Goal: Navigation & Orientation: Understand site structure

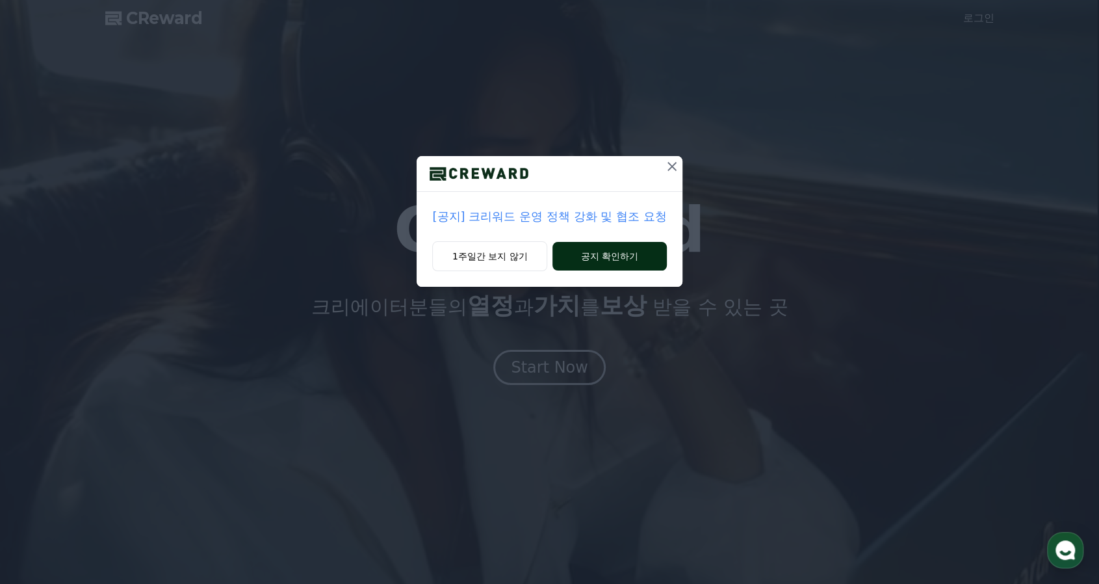
click at [588, 257] on button "공지 확인하기" at bounding box center [609, 256] width 114 height 29
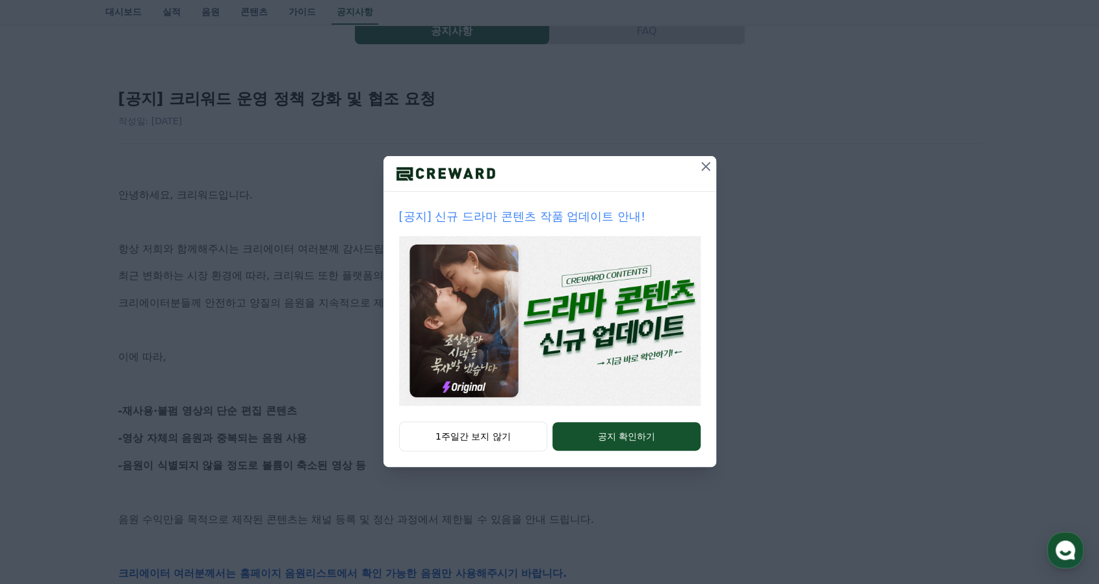
scroll to position [130, 0]
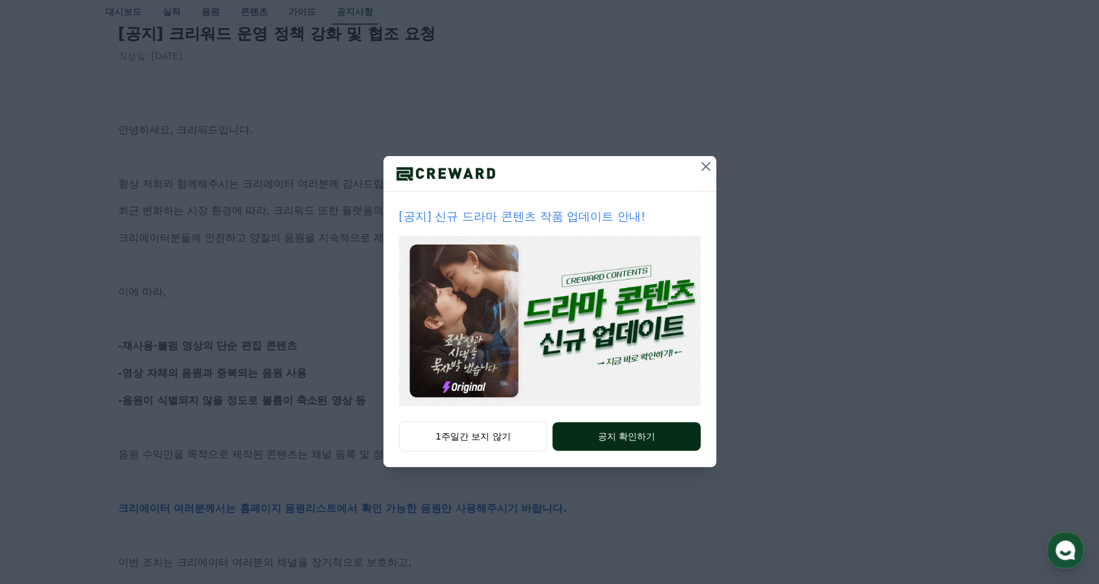
click at [584, 433] on button "공지 확인하기" at bounding box center [626, 436] width 148 height 29
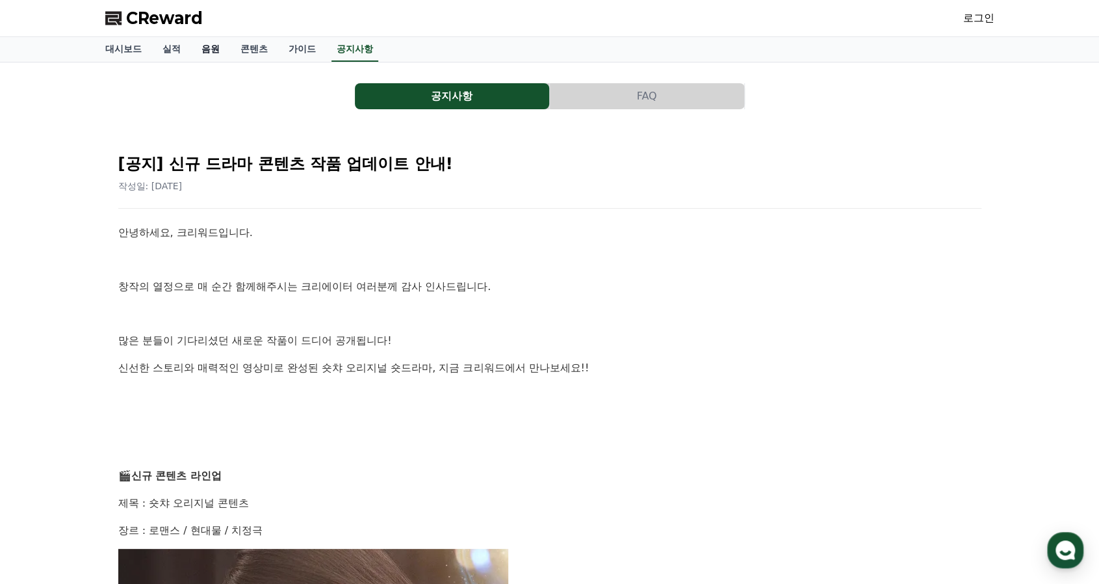
click at [213, 44] on link "음원" at bounding box center [210, 49] width 39 height 25
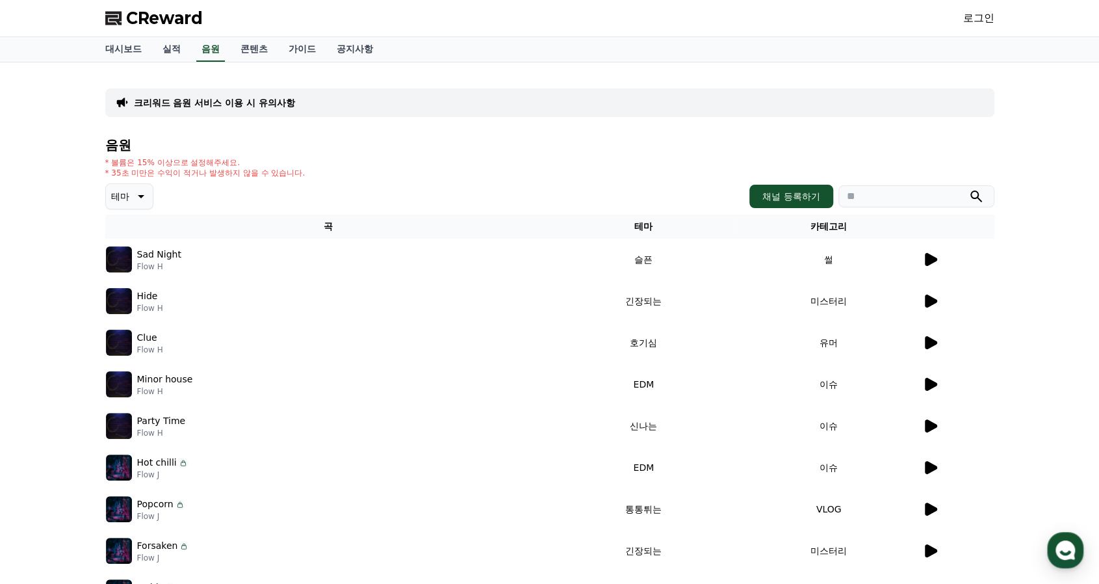
click at [143, 192] on icon at bounding box center [140, 196] width 16 height 16
click at [152, 251] on button "환상적인" at bounding box center [130, 264] width 47 height 29
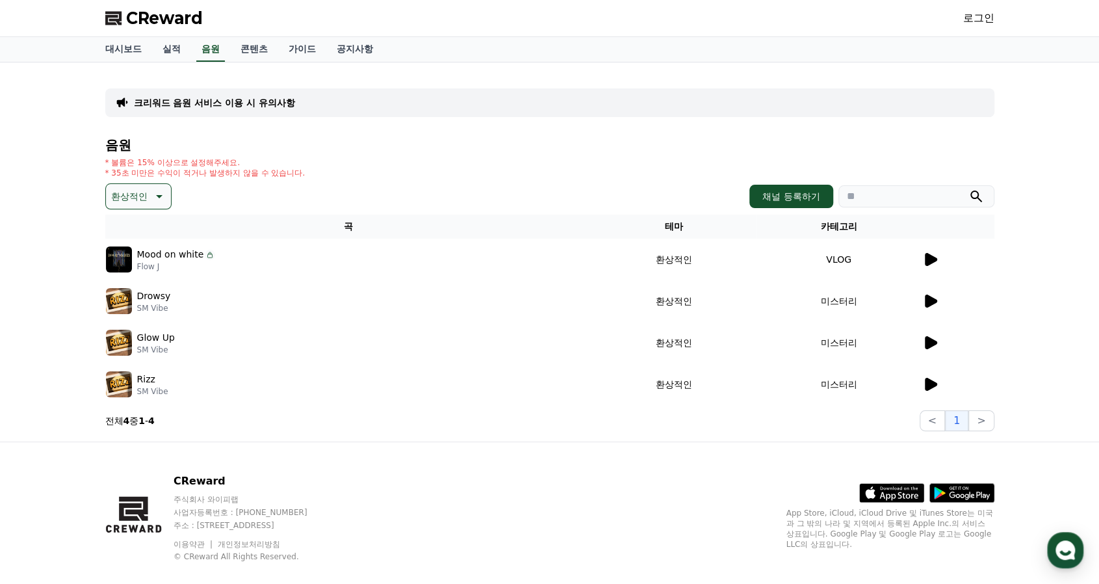
click at [153, 192] on icon at bounding box center [158, 196] width 16 height 16
click at [145, 289] on div "전체 환상적인 호기심 어두운 밝은 통통튀는 신나는 반전 웅장한 드라마틱 즐거움 분위기있는 EDM 그루브 슬픈 잔잔한 귀여운 감동적인 긴장되는 …" at bounding box center [138, 551] width 62 height 671
click at [126, 300] on button "호기심" at bounding box center [126, 298] width 38 height 29
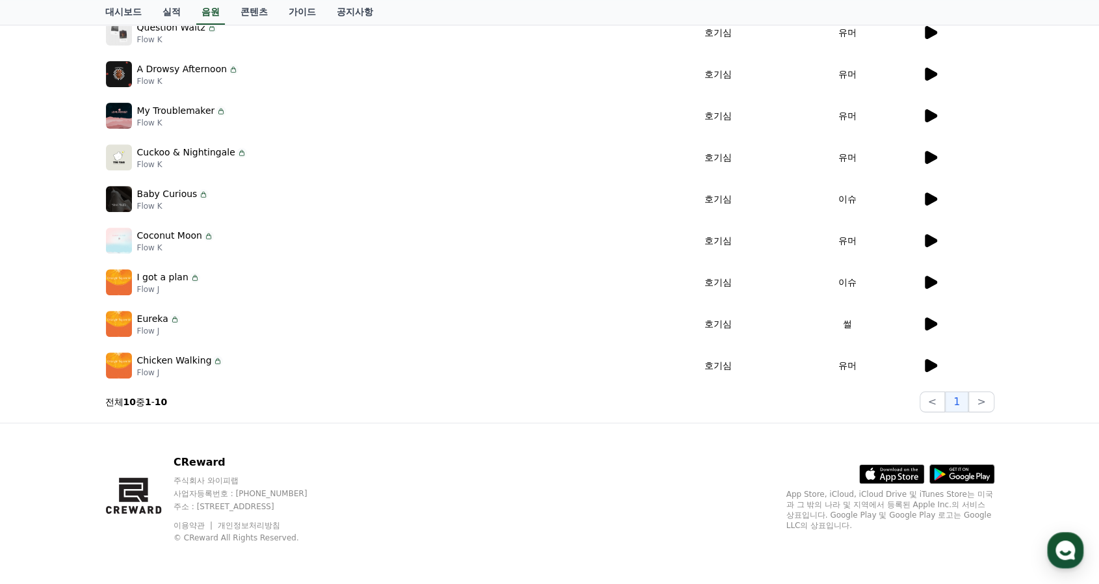
scroll to position [8, 0]
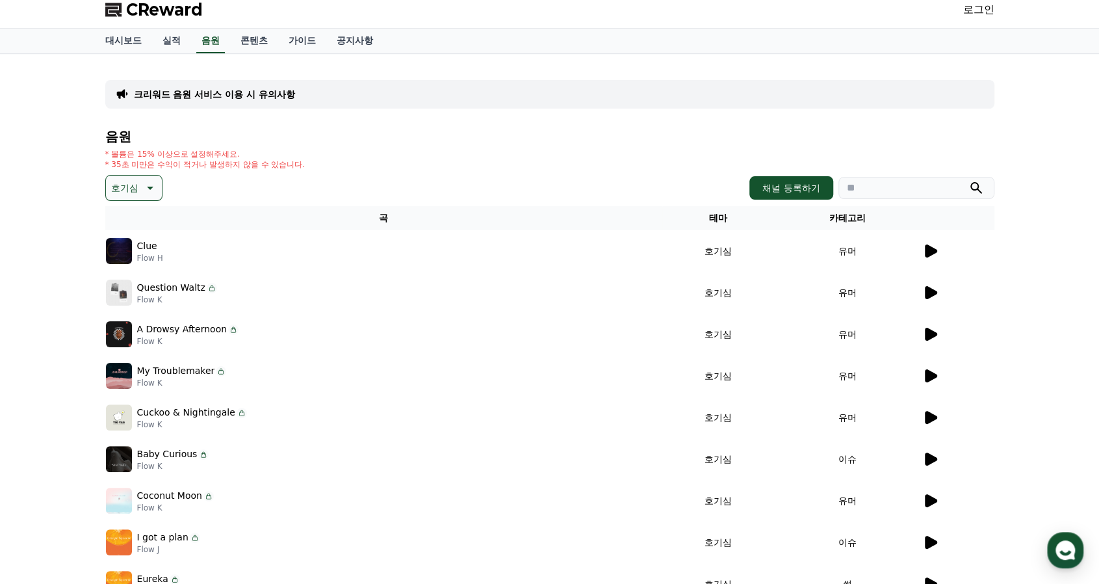
click at [146, 185] on icon at bounding box center [149, 188] width 16 height 16
click at [132, 321] on button "어두운" at bounding box center [126, 323] width 38 height 29
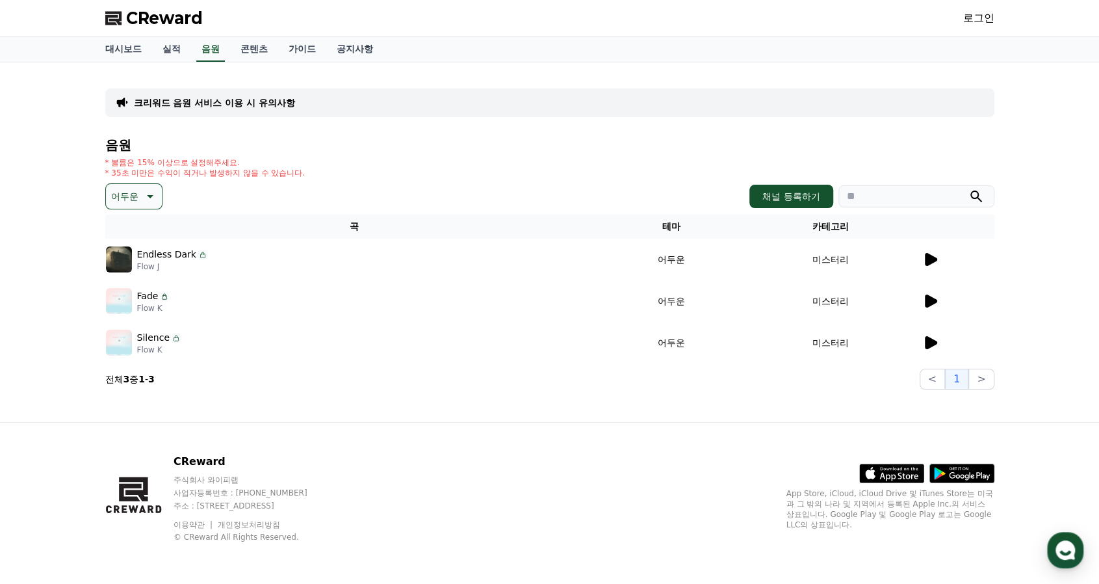
click at [141, 195] on icon at bounding box center [149, 196] width 16 height 16
click at [126, 300] on button "밝은" at bounding box center [121, 301] width 29 height 29
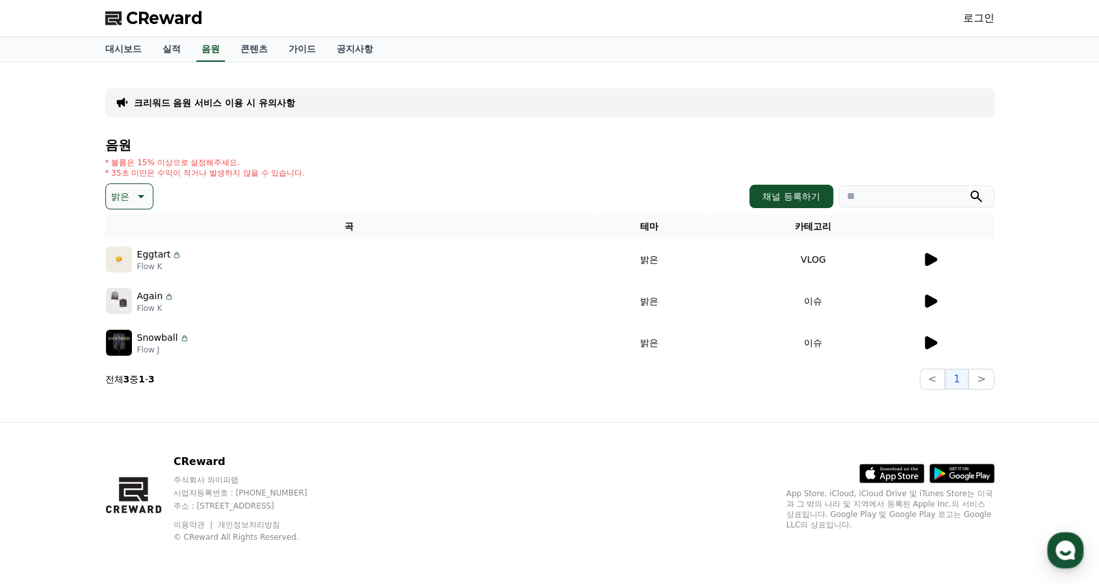
click at [129, 197] on button "밝은" at bounding box center [129, 196] width 48 height 26
click at [128, 294] on button "호기심" at bounding box center [126, 298] width 38 height 29
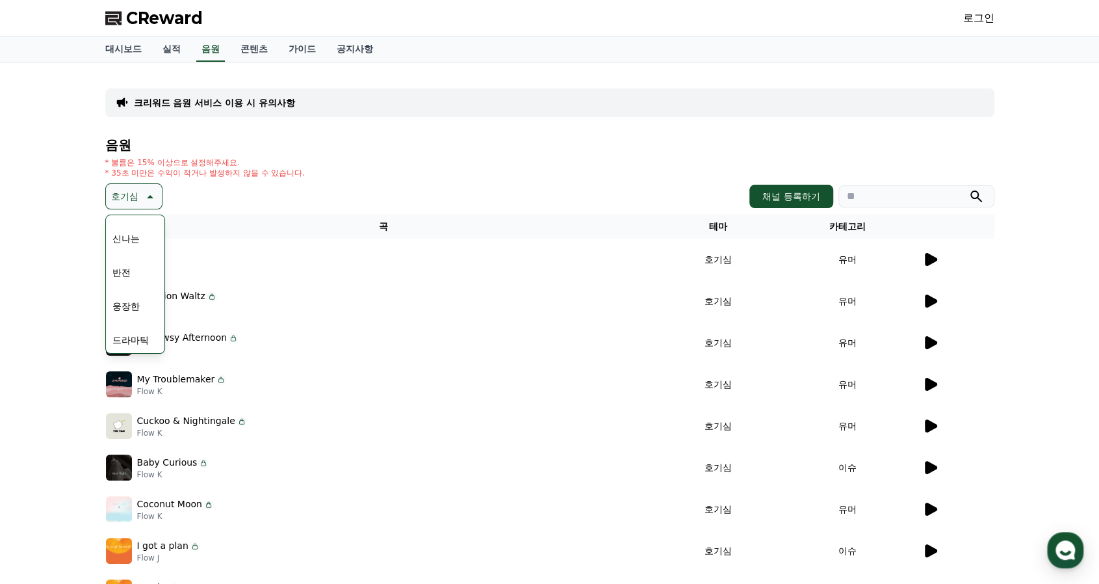
scroll to position [260, 0]
click at [135, 337] on button "분위기있는" at bounding box center [135, 342] width 56 height 29
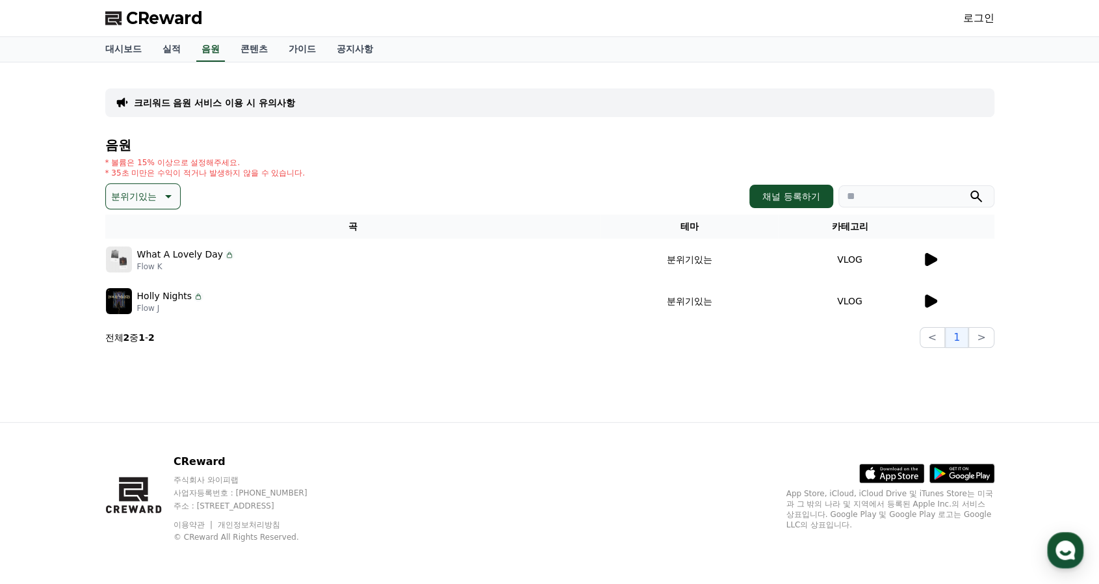
click at [145, 197] on p "분위기있는" at bounding box center [133, 196] width 45 height 18
click at [137, 300] on button "호기심" at bounding box center [126, 298] width 38 height 29
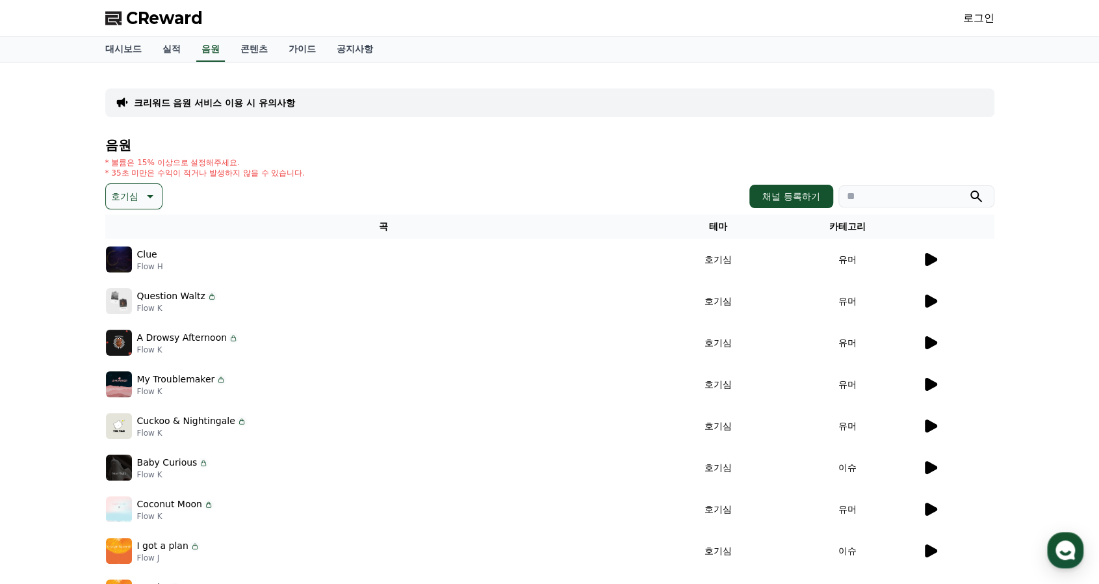
click at [265, 202] on div "호기심 채널 등록하기" at bounding box center [549, 196] width 889 height 26
click at [169, 46] on link "실적" at bounding box center [171, 49] width 39 height 25
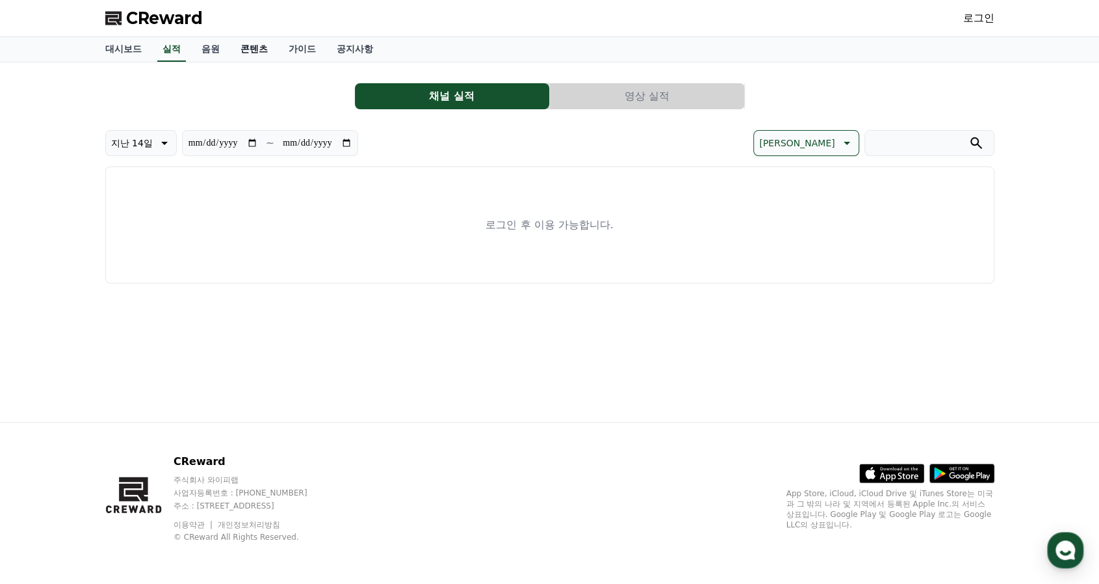
click at [250, 44] on link "콘텐츠" at bounding box center [254, 49] width 48 height 25
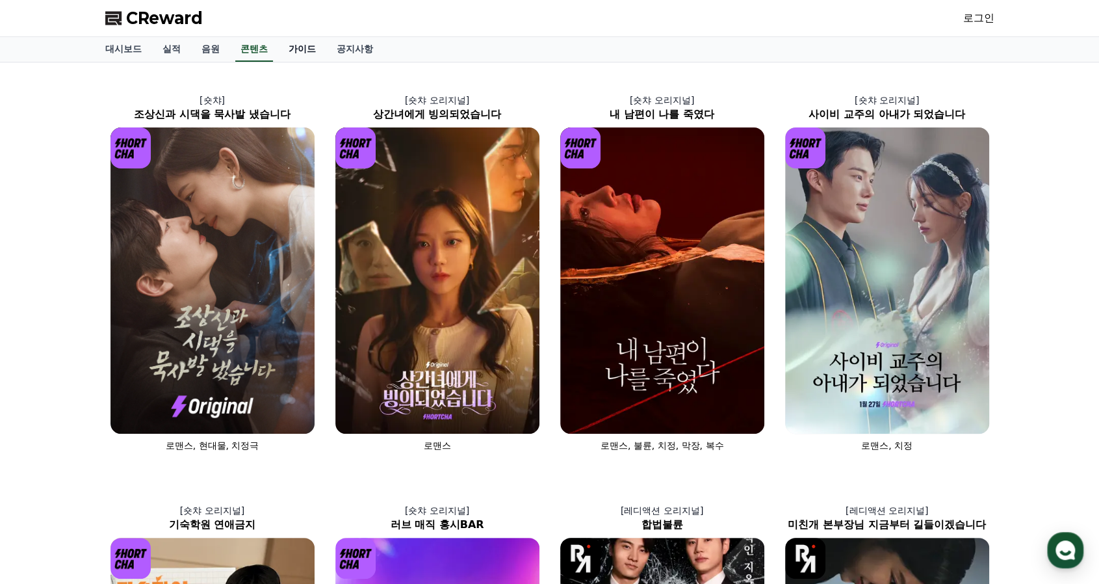
click at [305, 55] on link "가이드" at bounding box center [302, 49] width 48 height 25
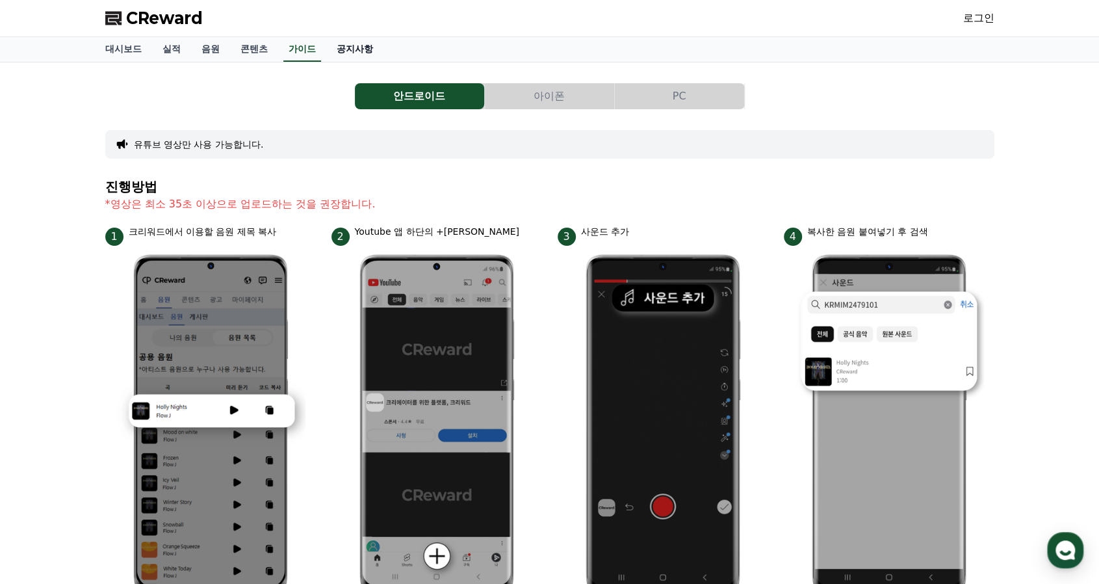
click at [359, 58] on link "공지사항" at bounding box center [354, 49] width 57 height 25
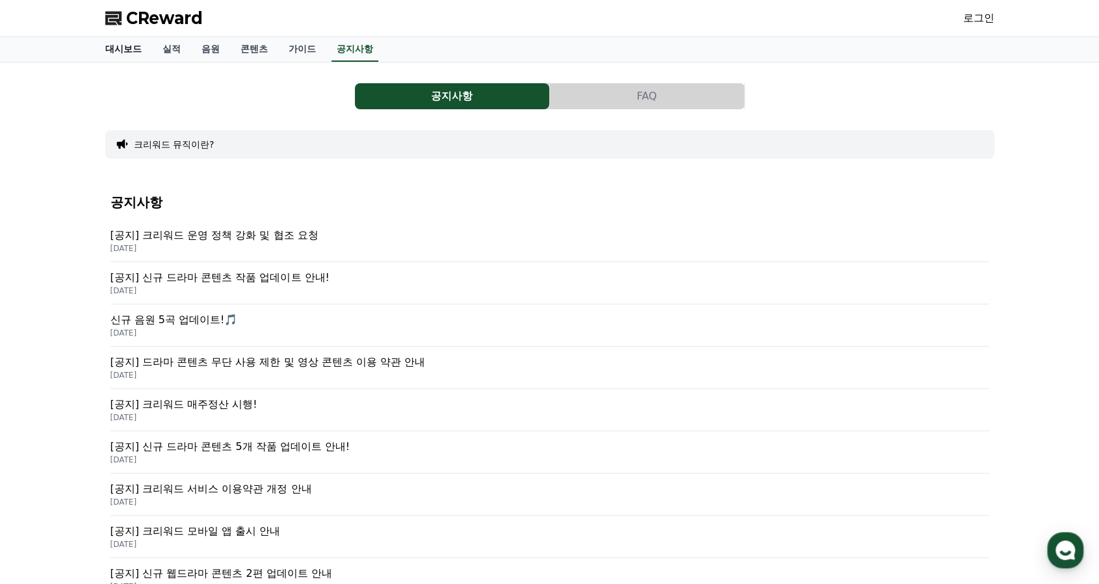
click at [112, 50] on link "대시보드" at bounding box center [123, 49] width 57 height 25
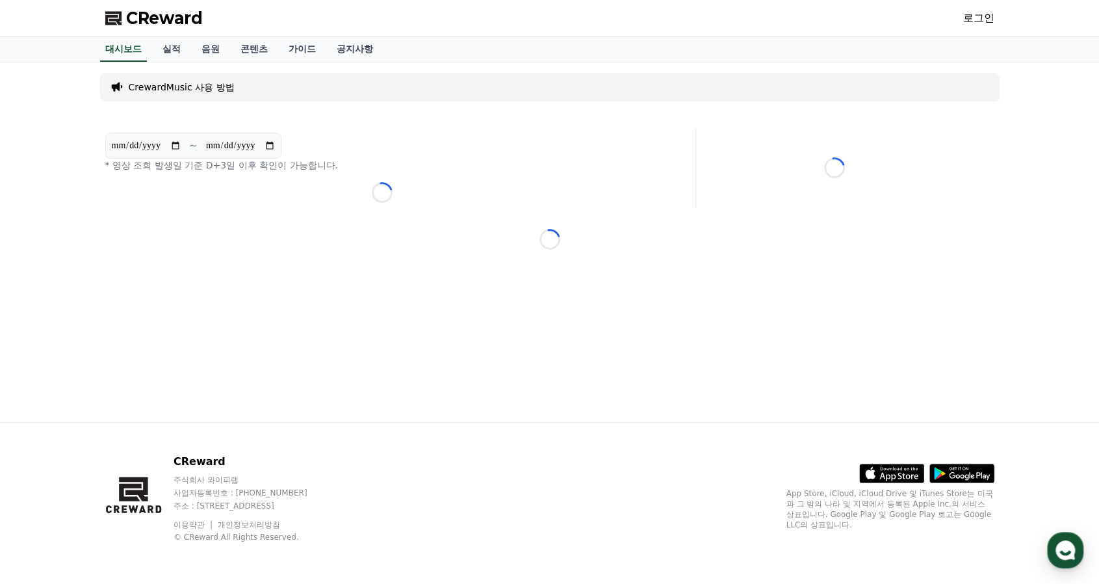
click at [160, 84] on p "CrewardMusic 사용 방법" at bounding box center [182, 87] width 106 height 13
